Goal: Find specific page/section: Find specific page/section

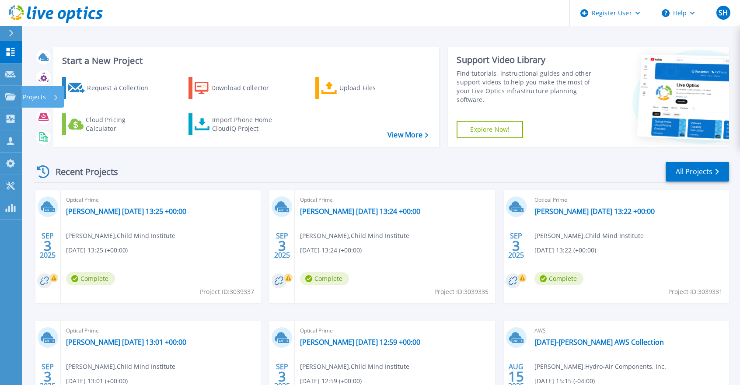
click at [21, 95] on div "Projects" at bounding box center [42, 97] width 42 height 22
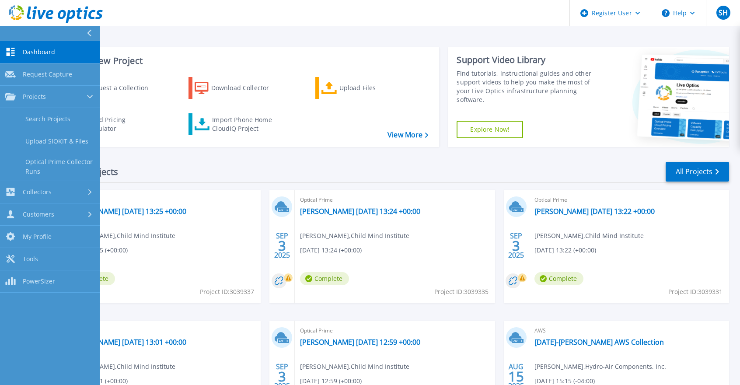
click at [50, 122] on link "Search Projects" at bounding box center [50, 119] width 100 height 22
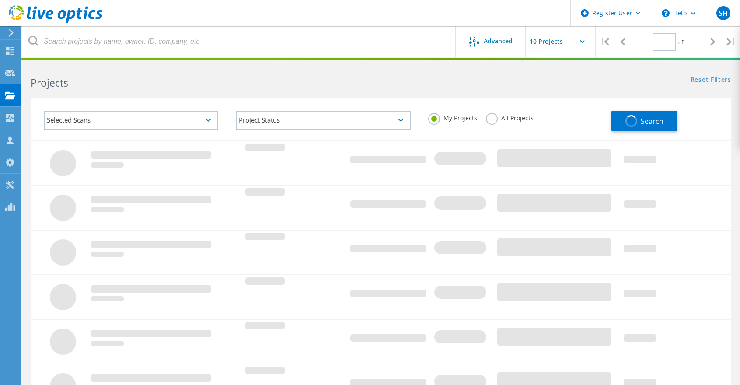
type input "1"
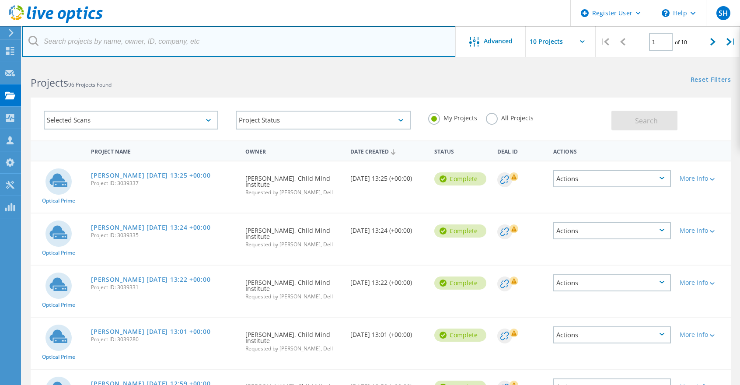
click at [287, 45] on input "text" at bounding box center [239, 41] width 434 height 31
paste input "jared.conover@hbpllc.com"
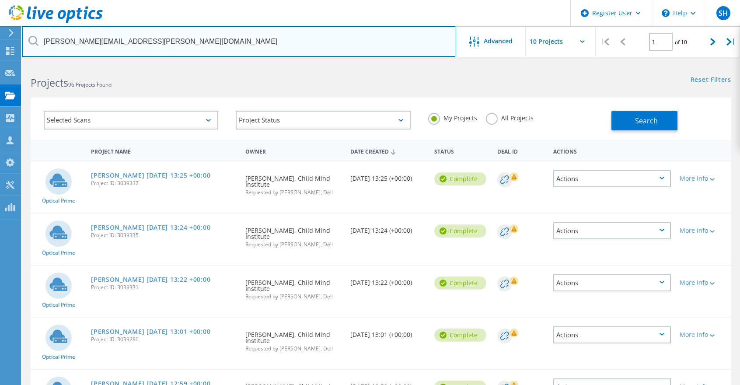
type input "jared.conover@hbpllc.com"
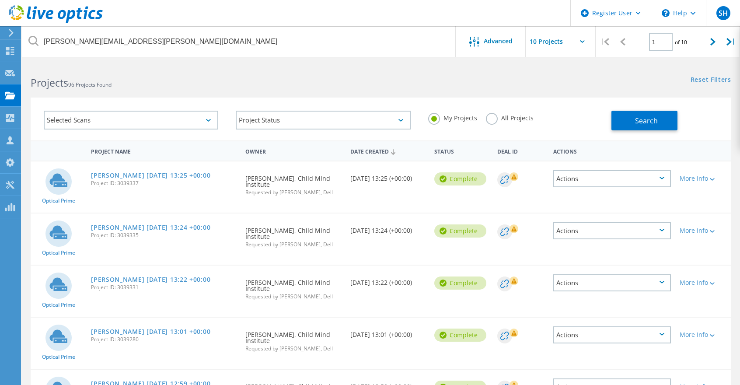
click at [490, 120] on label "All Projects" at bounding box center [510, 117] width 48 height 8
click at [0, 0] on input "All Projects" at bounding box center [0, 0] width 0 height 0
click at [652, 119] on span "Search" at bounding box center [646, 121] width 23 height 10
